Goal: Task Accomplishment & Management: Manage account settings

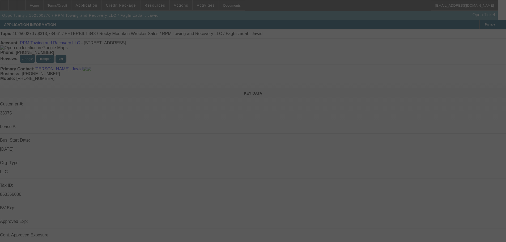
select select "0"
select select "2"
select select "0.1"
select select "4"
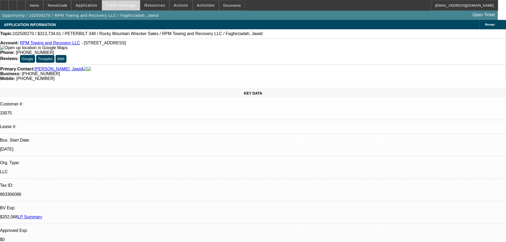
click at [128, 9] on span at bounding box center [121, 5] width 38 height 13
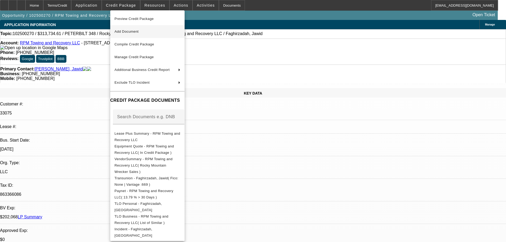
click at [159, 31] on span "Add Document" at bounding box center [147, 31] width 66 height 6
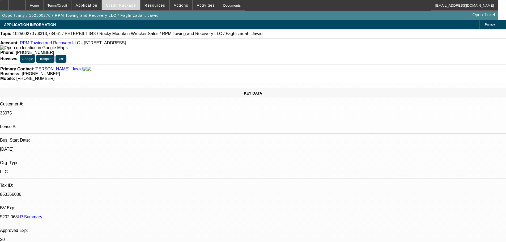
click at [126, 6] on span "Credit Package" at bounding box center [121, 5] width 30 height 4
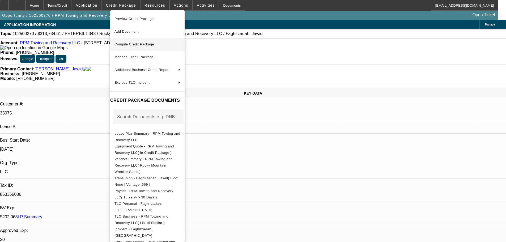
click at [143, 44] on span "Compile Credit Package" at bounding box center [134, 44] width 40 height 4
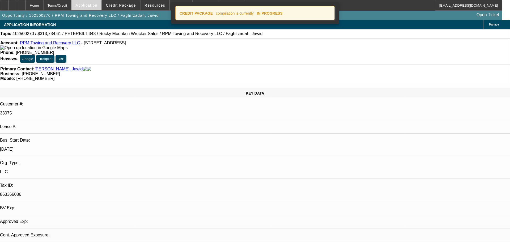
select select "0"
select select "2"
select select "0.1"
select select "4"
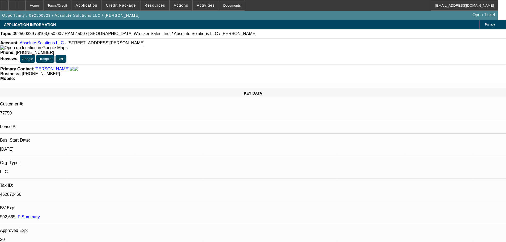
select select "0"
select select "6"
select select "0"
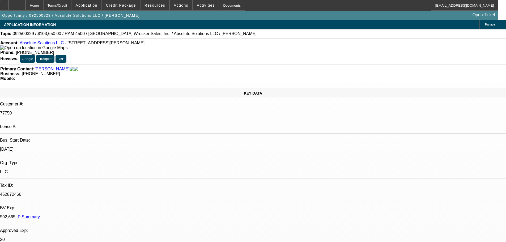
select select "0"
select select "6"
select select "0"
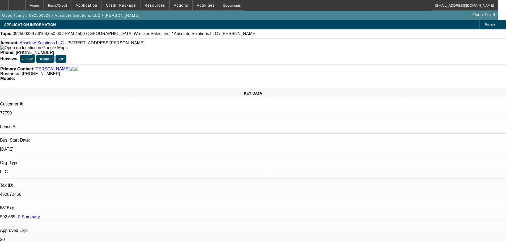
select select "0"
select select "6"
select select "0"
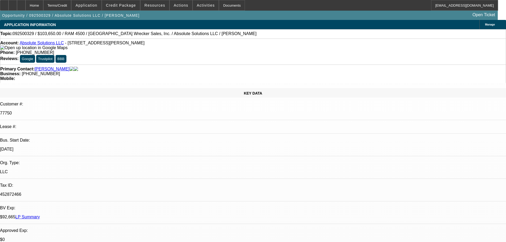
select select "6"
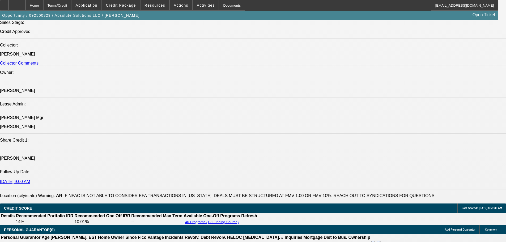
scroll to position [664, 0]
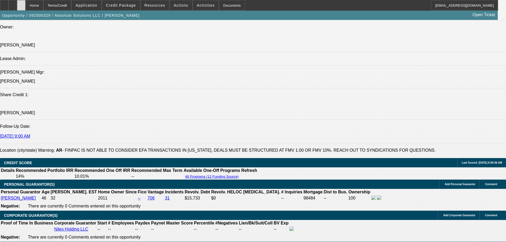
click at [25, 4] on div at bounding box center [21, 5] width 8 height 11
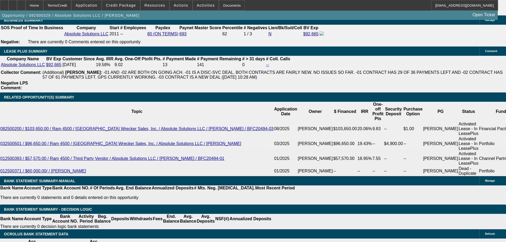
select select "0"
select select "6"
select select "0"
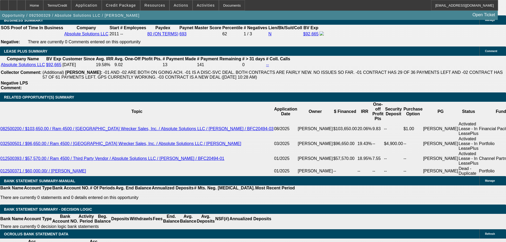
select select "0"
select select "6"
select select "0"
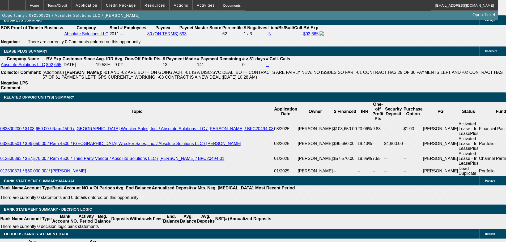
select select "0"
select select "6"
select select "0"
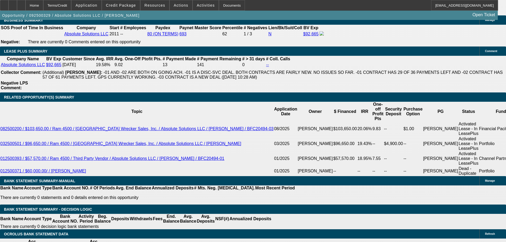
select select "6"
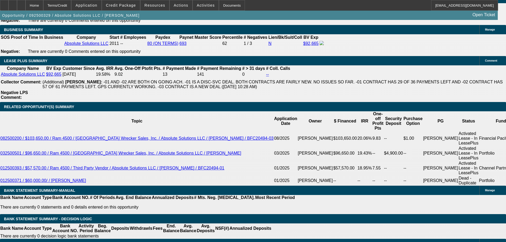
scroll to position [871, 0]
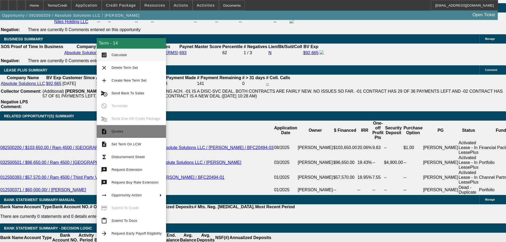
click at [127, 134] on span "Quotes" at bounding box center [136, 131] width 50 height 6
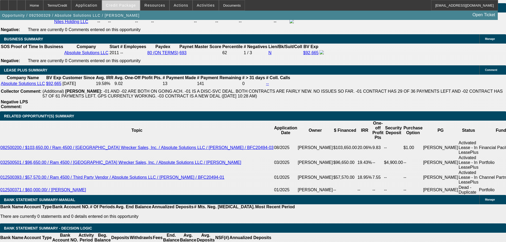
click at [131, 7] on span "Credit Package" at bounding box center [121, 5] width 30 height 4
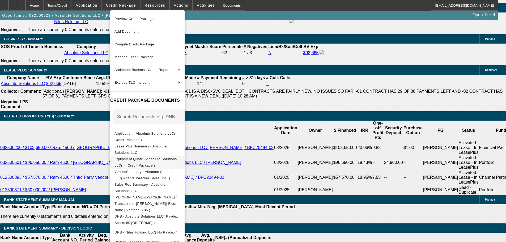
click at [170, 158] on span "Equipment Quote - Absolute Solutions LLC( In Credit Package )" at bounding box center [145, 162] width 62 height 10
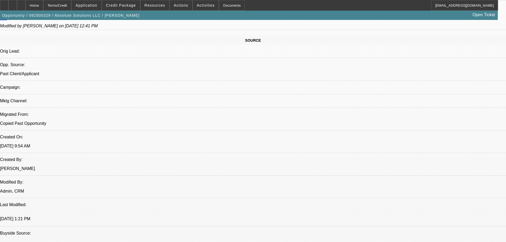
scroll to position [313, 0]
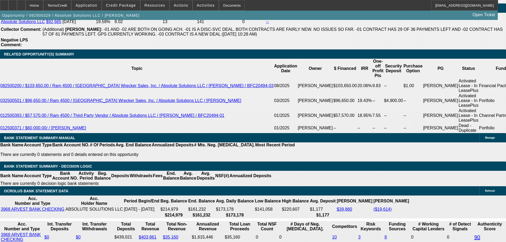
scroll to position [924, 0]
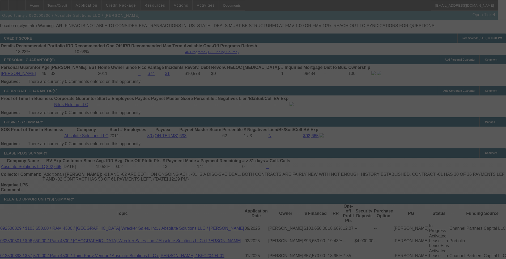
scroll to position [804, 0]
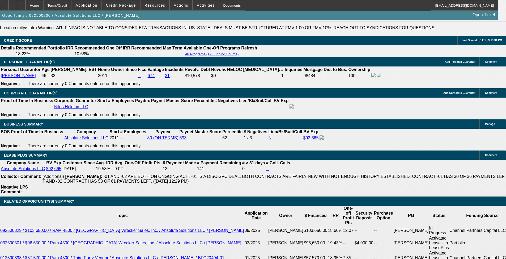
select select "0"
select select "0.1"
select select "4"
select select "0"
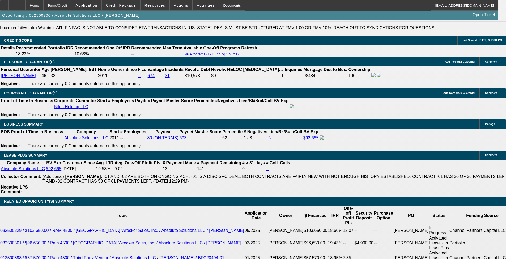
select select "0"
select select "5"
select select "0"
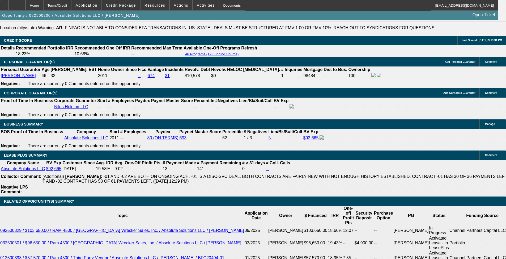
select select "0"
select select "6"
select select "0"
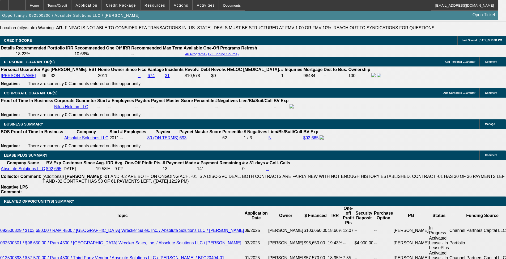
select select "6"
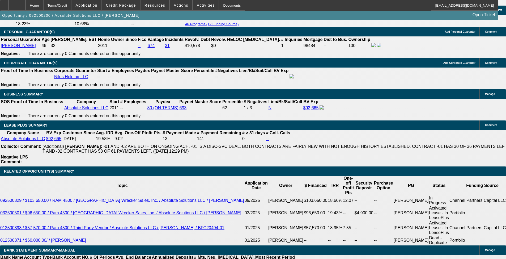
scroll to position [834, 0]
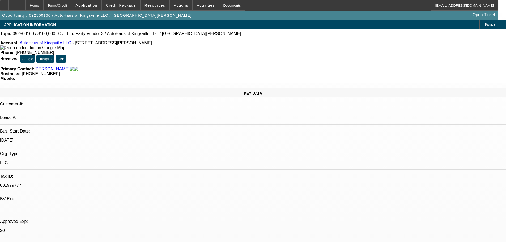
select select "0"
select select "2"
select select "0.1"
select select "4"
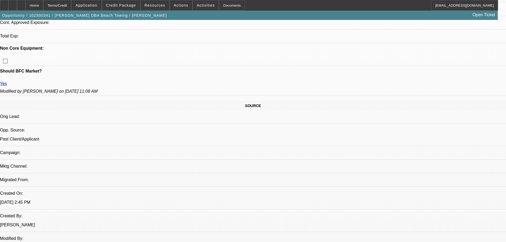
select select "0"
select select "2"
select select "0.1"
select select "4"
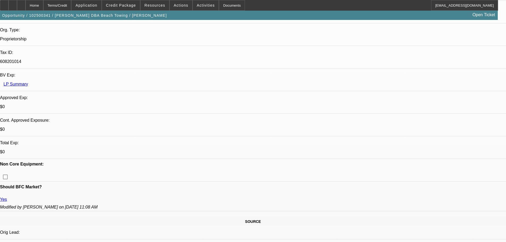
scroll to position [130, 0]
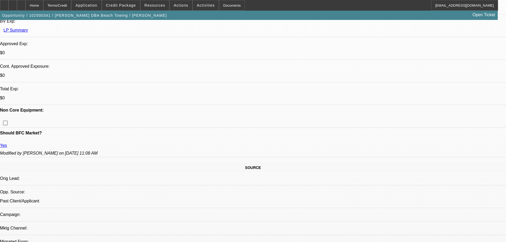
scroll to position [263, 0]
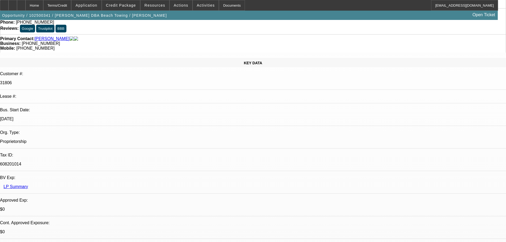
scroll to position [0, 0]
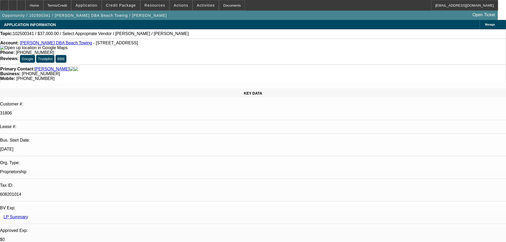
click at [485, 25] on span "Manage" at bounding box center [490, 24] width 10 height 3
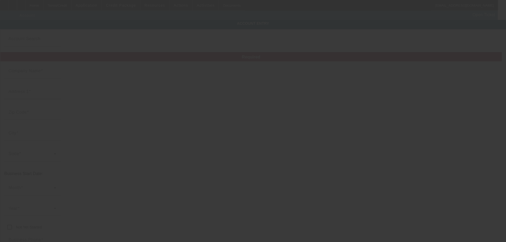
type input "Daniel Gauna"
type input "207 1st St"
type input "92648"
type input "Huntington Beach"
type input "(562) 569-3337"
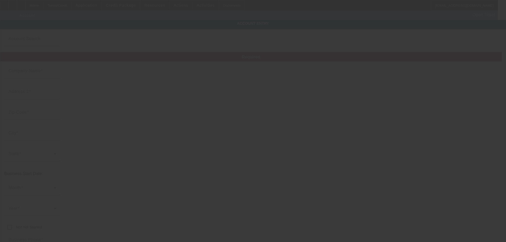
type input "Beach Towing"
type input "dangauna@gmail.com"
type input "Orange"
type input "608201014"
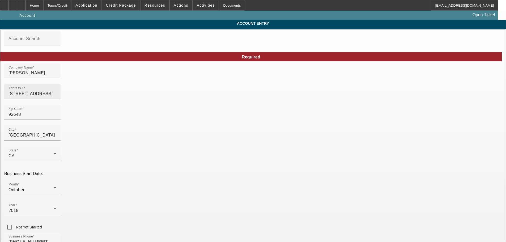
type input "10/14/2025"
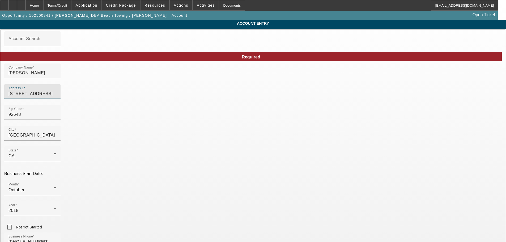
drag, startPoint x: 147, startPoint y: 97, endPoint x: 71, endPoint y: 97, distance: 75.9
type input "875 Old Towne Loop Driver"
click at [56, 118] on input "92648" at bounding box center [32, 114] width 48 height 6
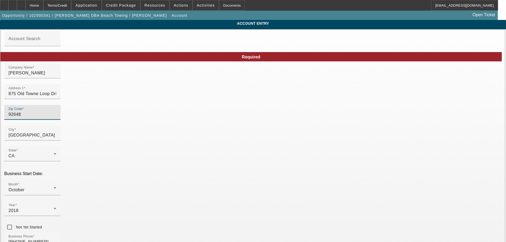
click at [56, 118] on input "92648" at bounding box center [32, 114] width 48 height 6
type input "3"
type input "37865"
type input "Seymour"
type input "Sevier"
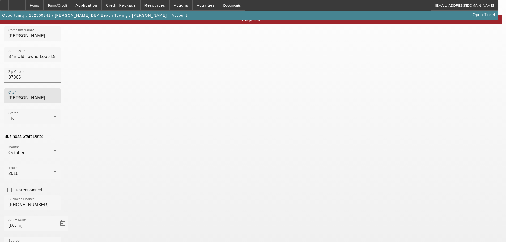
scroll to position [71, 0]
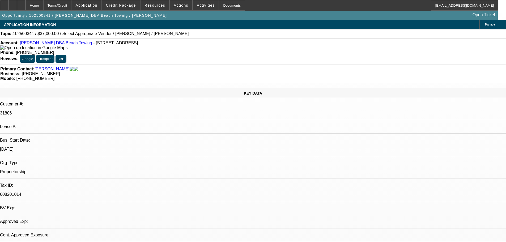
select select "0"
select select "2"
select select "0.1"
select select "4"
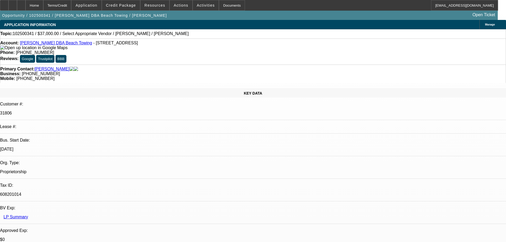
radio input "true"
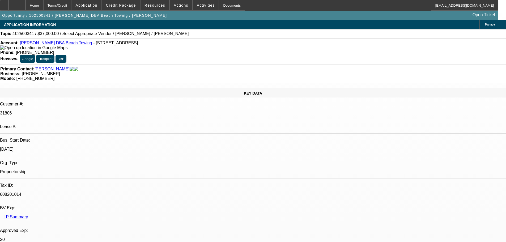
scroll to position [5, 0]
type textarea "10-15: Updated Address in--as a reminder, Dan was so tired of Cali's regulation…"
radio input "true"
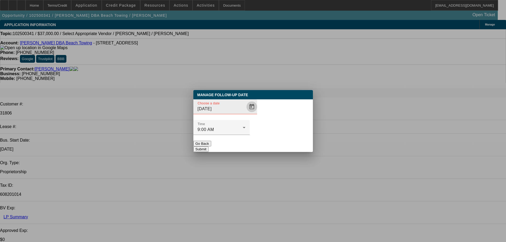
click at [248, 113] on span "Open calendar" at bounding box center [251, 106] width 13 height 13
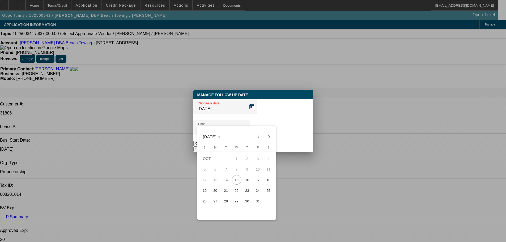
click at [247, 181] on span "16" at bounding box center [247, 180] width 10 height 10
type input "10/16/2025"
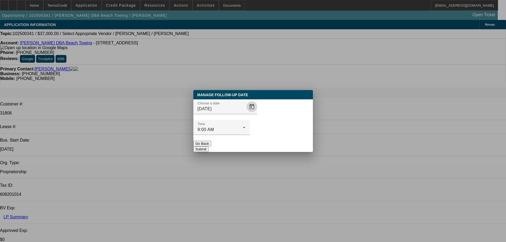
click at [208, 146] on button "Submit" at bounding box center [200, 149] width 15 height 6
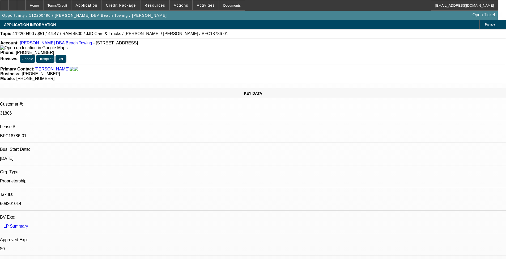
select select "0"
select select "3"
select select "0.1"
select select "4"
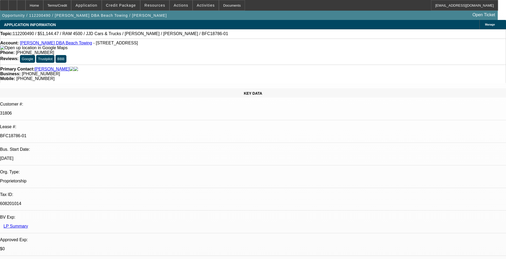
select select "0"
select select "3"
select select "0.1"
select select "4"
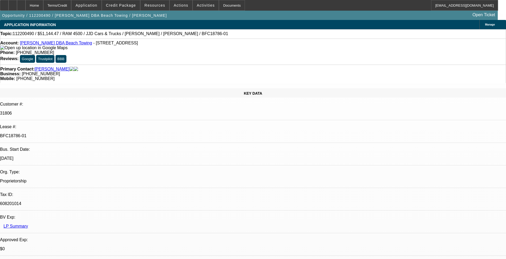
select select "0"
select select "3"
select select "0.1"
select select "4"
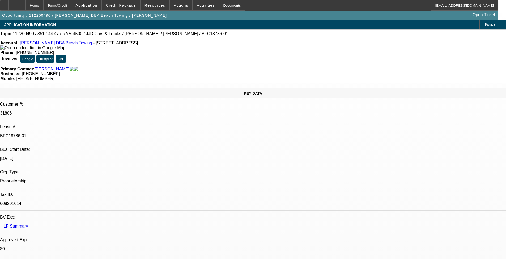
select select "0"
select select "3"
select select "0.1"
select select "4"
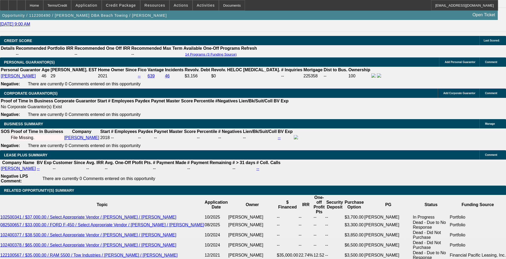
scroll to position [796, 0]
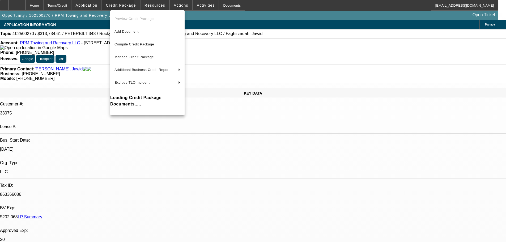
select select "0"
select select "2"
select select "0.1"
select select "4"
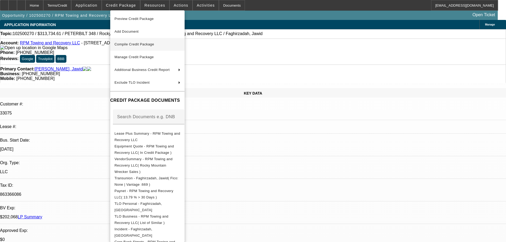
click at [144, 42] on span "Compile Credit Package" at bounding box center [147, 44] width 66 height 6
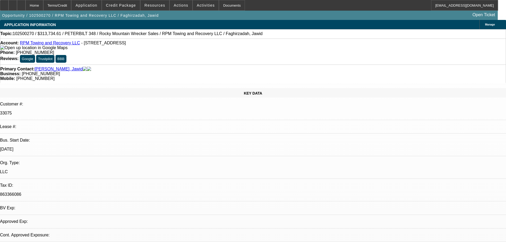
select select "0"
select select "2"
select select "0.1"
select select "4"
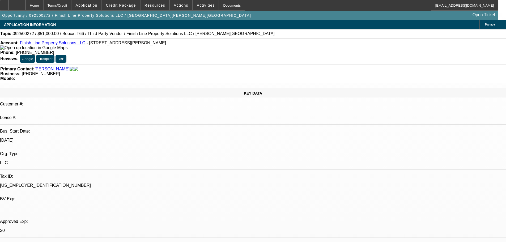
select select "0"
select select "3"
select select "0"
select select "6"
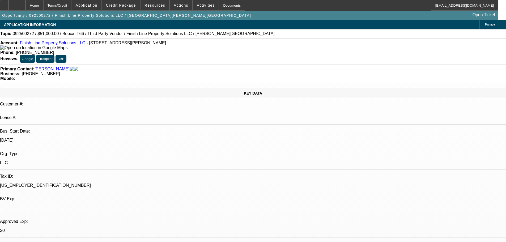
select select "0"
select select "6"
select select "0"
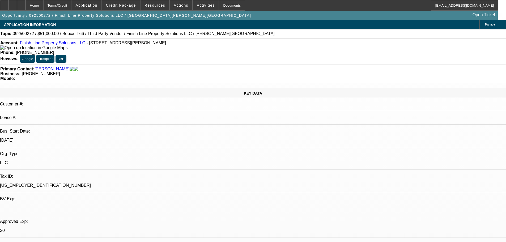
select select "0"
select select "6"
select select "0"
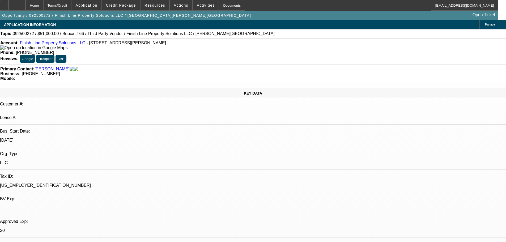
select select "3"
select select "0"
select select "6"
click at [128, 5] on span "Credit Package" at bounding box center [121, 5] width 30 height 4
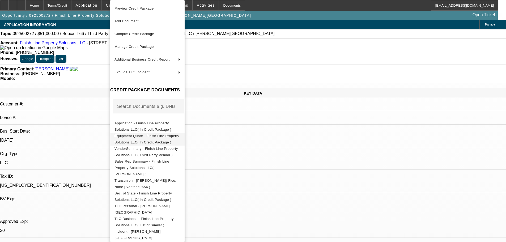
click at [179, 136] on span "Equipment Quote - Finish Line Property Solutions LLC( In Credit Package )" at bounding box center [146, 139] width 65 height 10
